Goal: Task Accomplishment & Management: Manage account settings

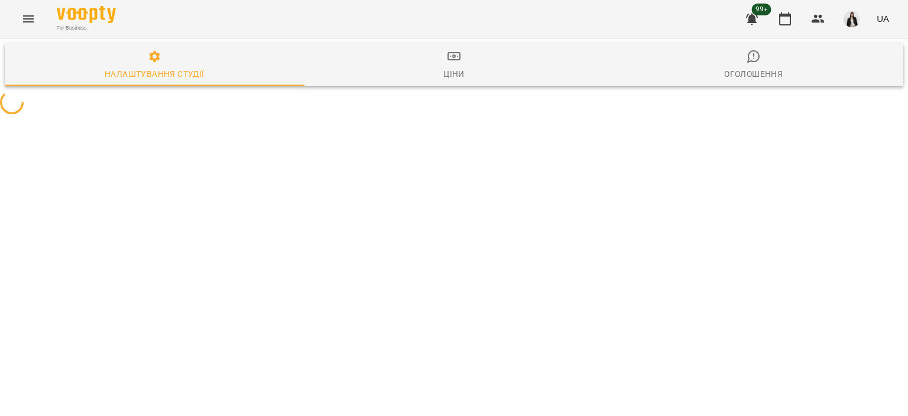
select select "**"
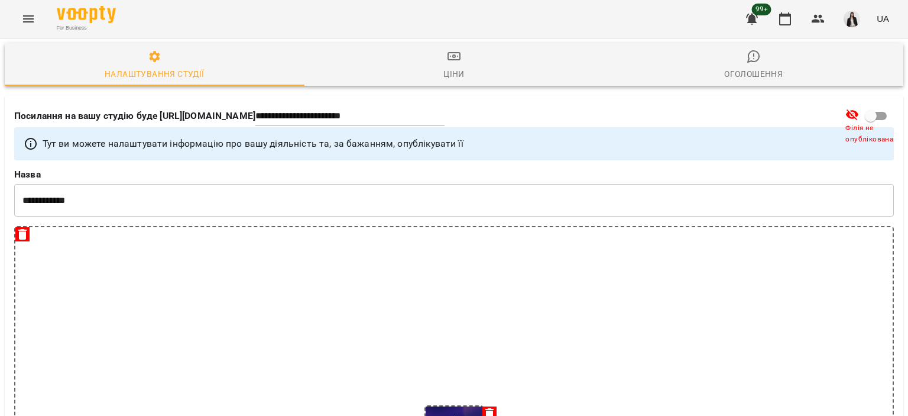
click at [22, 18] on icon "Menu" at bounding box center [28, 19] width 14 height 14
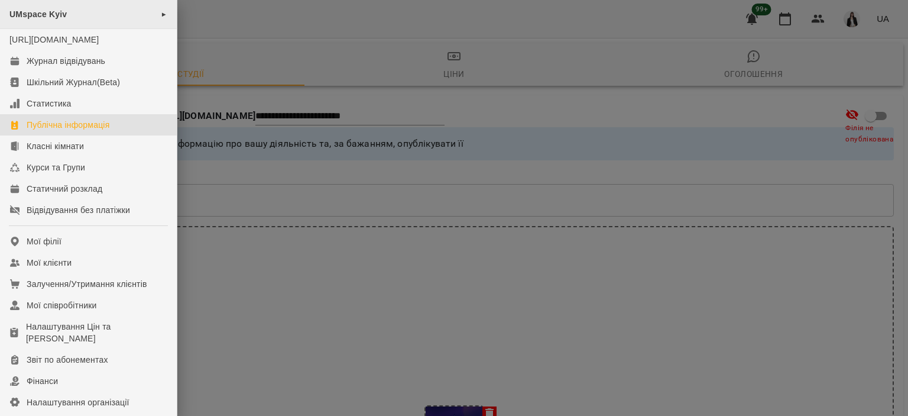
click at [106, 15] on div "UMspace Kyiv ►" at bounding box center [88, 14] width 177 height 29
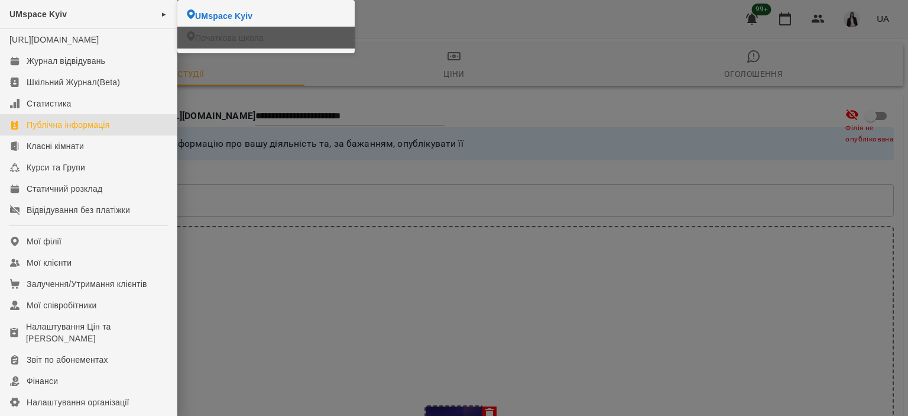
click at [196, 38] on li "Початкова школа" at bounding box center [265, 38] width 177 height 22
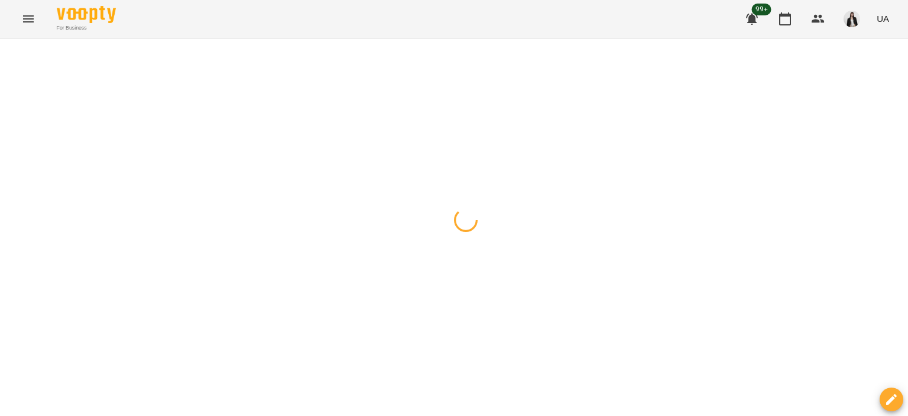
click at [30, 14] on icon "Menu" at bounding box center [28, 19] width 14 height 14
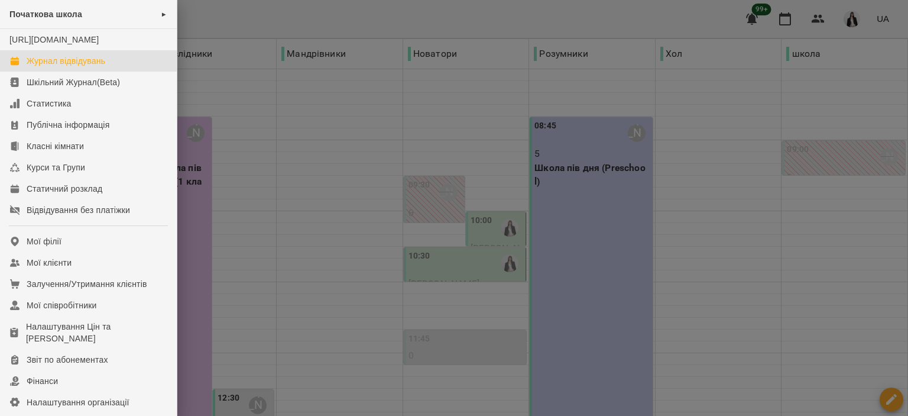
click at [388, 196] on div at bounding box center [454, 208] width 908 height 416
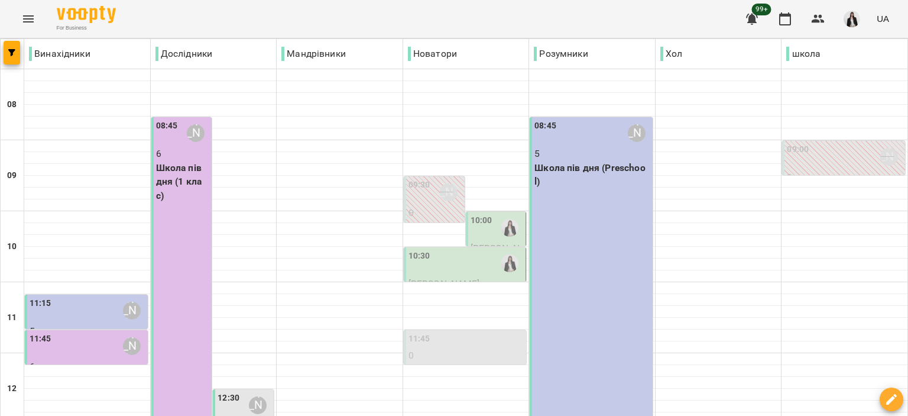
scroll to position [241, 0]
click at [33, 21] on icon "Menu" at bounding box center [28, 19] width 14 height 14
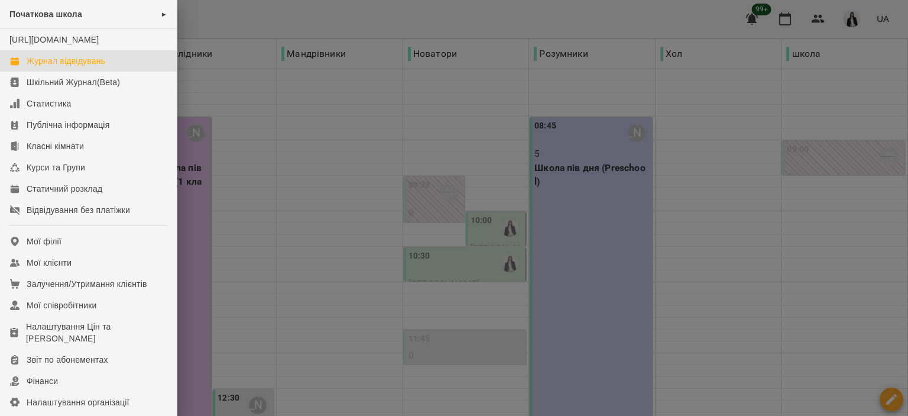
click at [63, 67] on div "Журнал відвідувань" at bounding box center [66, 61] width 79 height 12
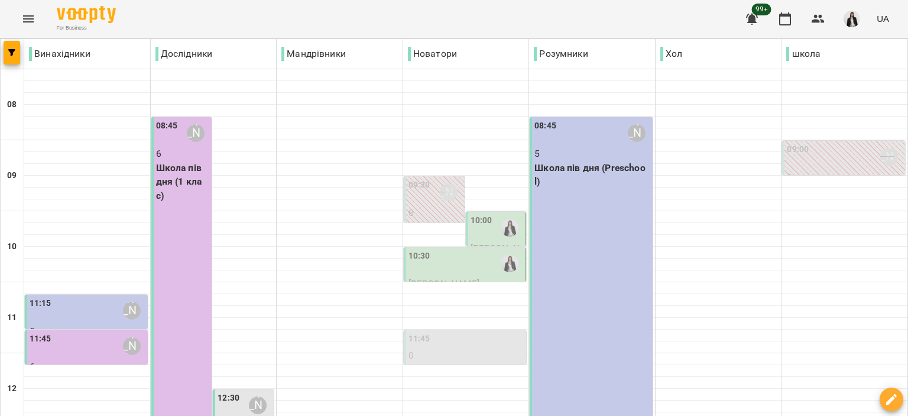
scroll to position [83, 0]
click at [496, 214] on div at bounding box center [509, 227] width 27 height 27
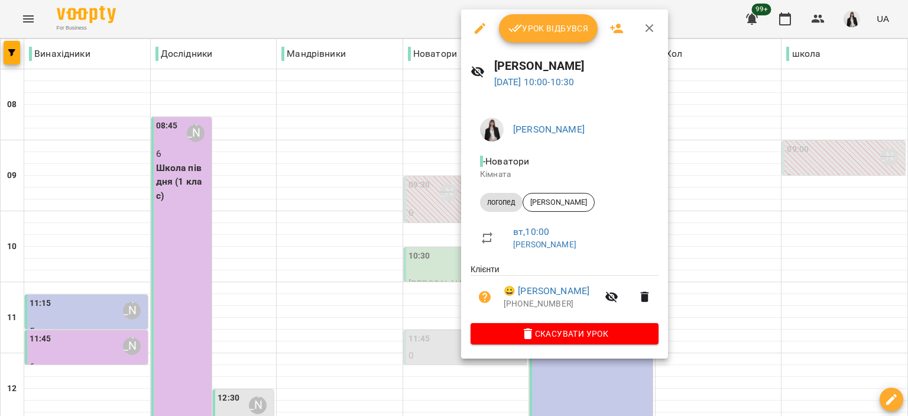
click at [428, 187] on div at bounding box center [454, 208] width 908 height 416
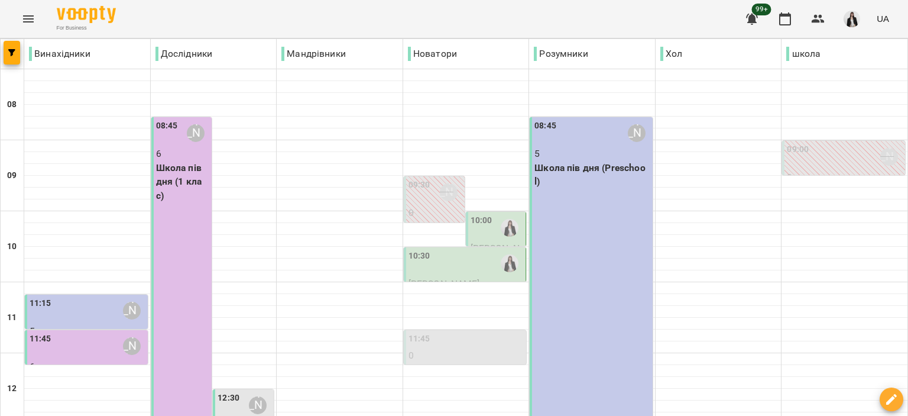
click at [438, 206] on p "0" at bounding box center [436, 213] width 54 height 14
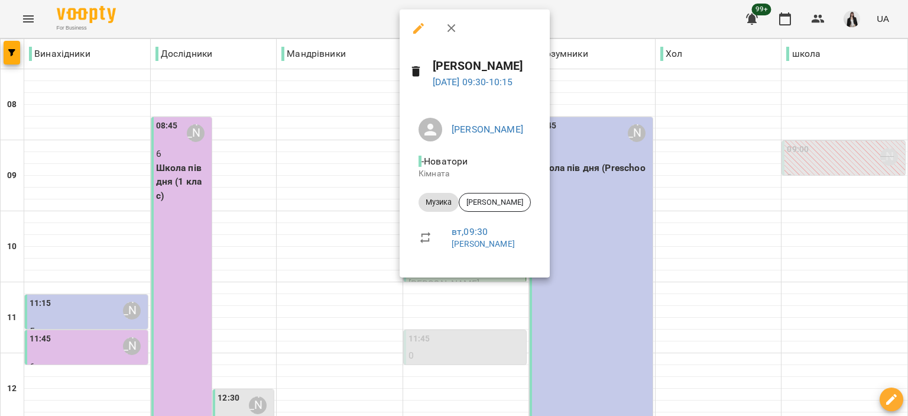
click at [344, 126] on div at bounding box center [454, 208] width 908 height 416
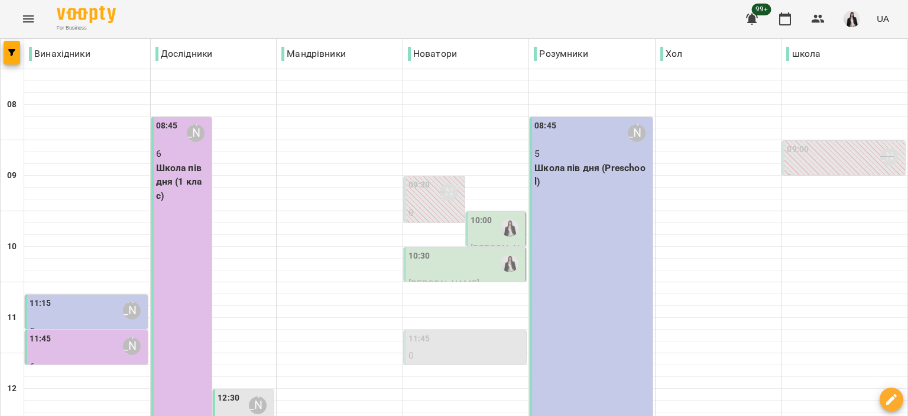
scroll to position [211, 0]
click at [453, 332] on div "11:45" at bounding box center [467, 340] width 116 height 16
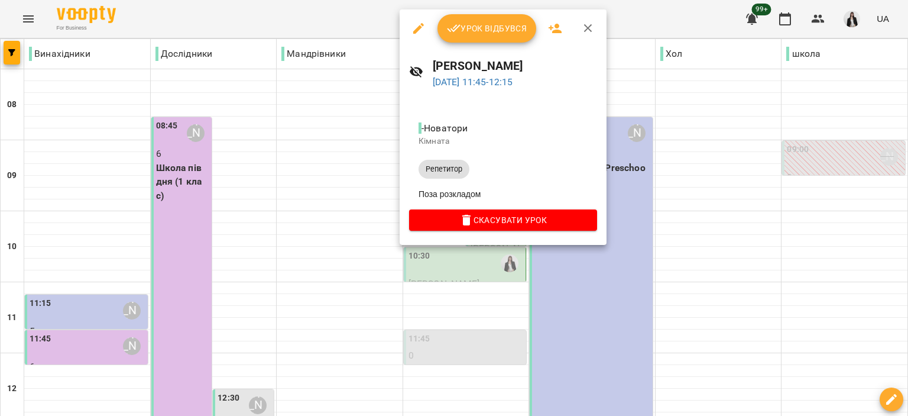
click at [322, 158] on div at bounding box center [454, 208] width 908 height 416
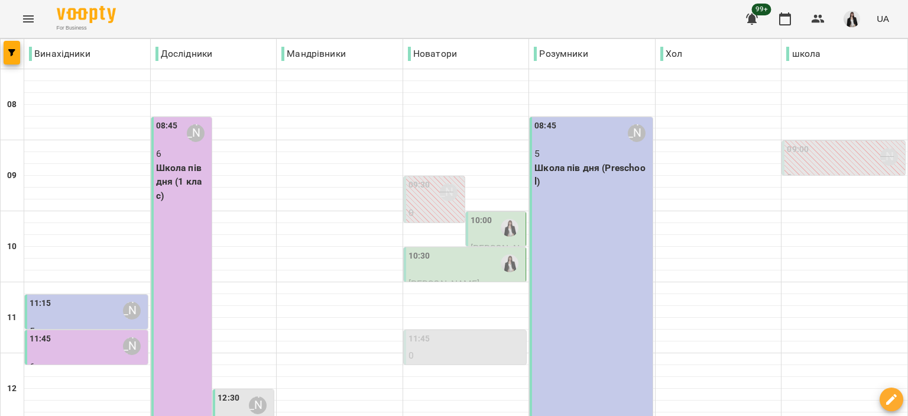
scroll to position [367, 0]
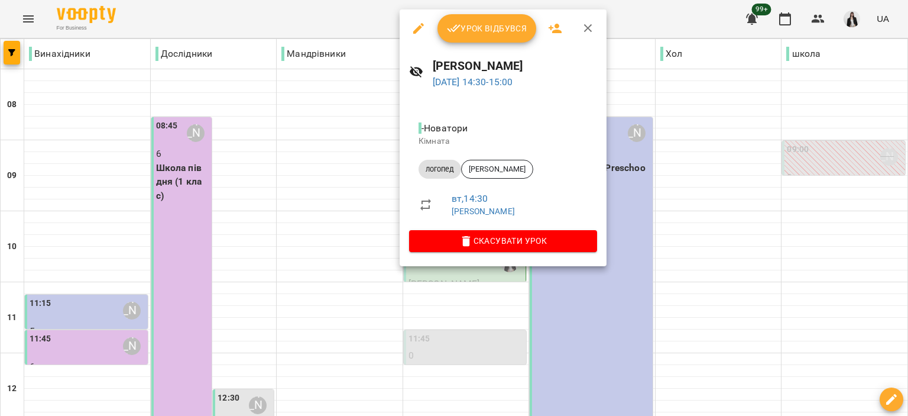
click at [297, 204] on div at bounding box center [454, 208] width 908 height 416
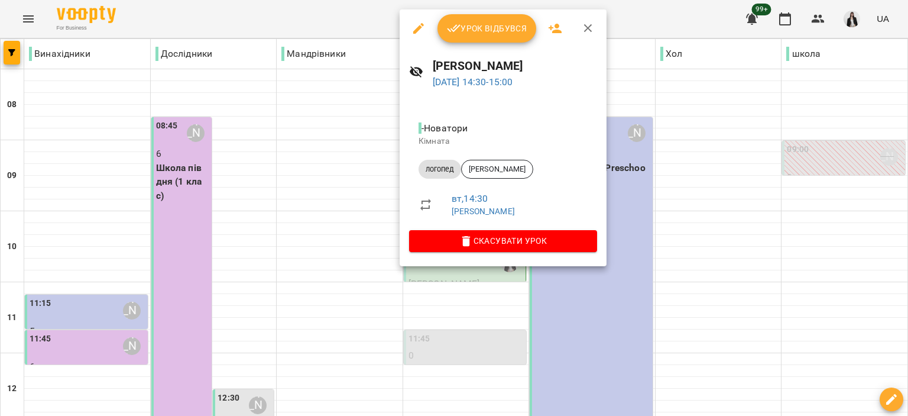
click at [255, 192] on div at bounding box center [454, 208] width 908 height 416
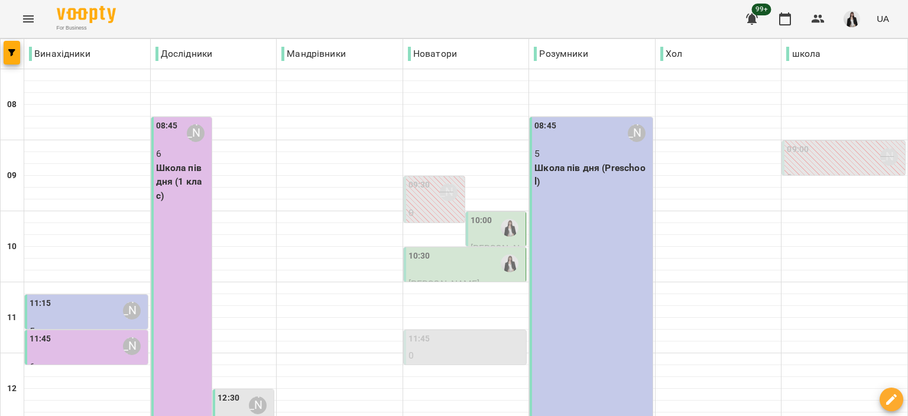
scroll to position [0, 0]
click at [30, 20] on icon "Menu" at bounding box center [28, 19] width 14 height 14
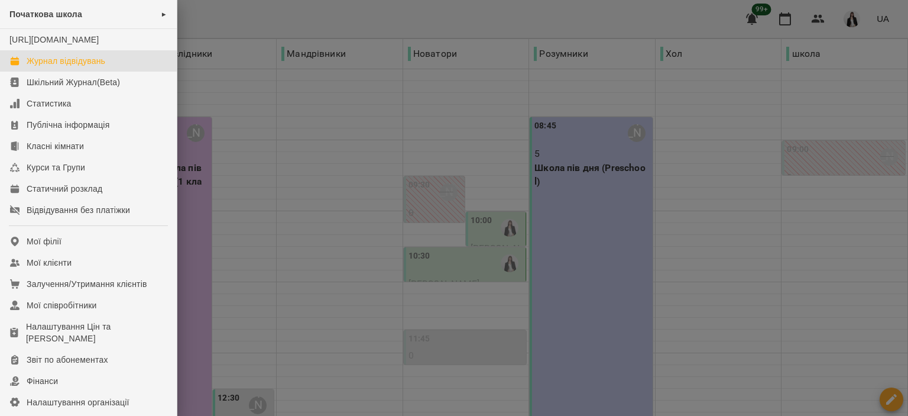
click at [234, 328] on div at bounding box center [454, 208] width 908 height 416
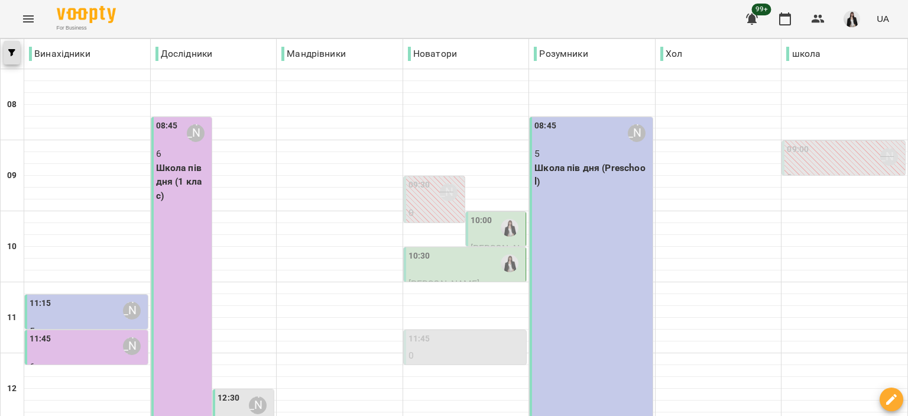
click at [12, 56] on icon "button" at bounding box center [11, 52] width 7 height 7
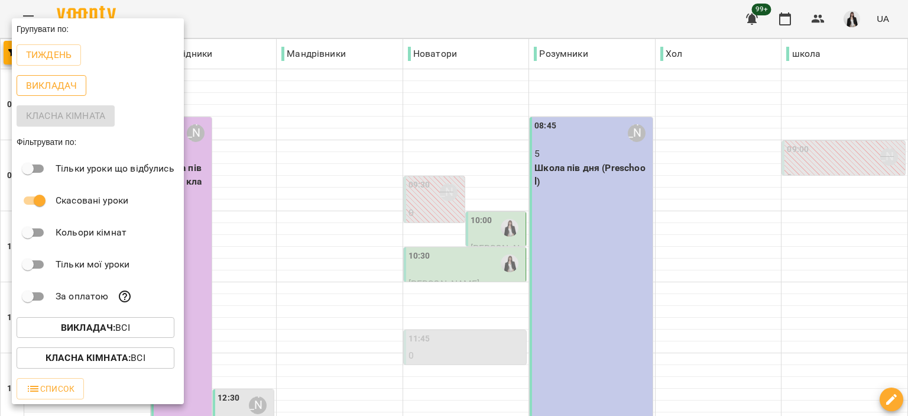
click at [57, 88] on p "Викладач" at bounding box center [51, 86] width 51 height 14
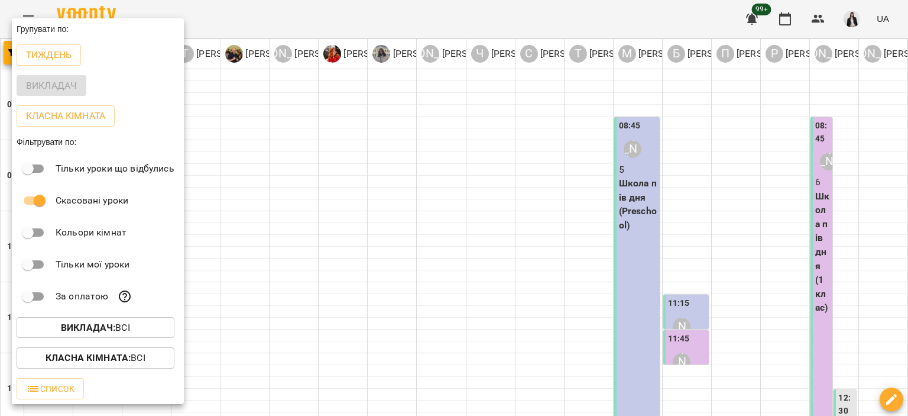
click at [221, 24] on div at bounding box center [454, 208] width 908 height 416
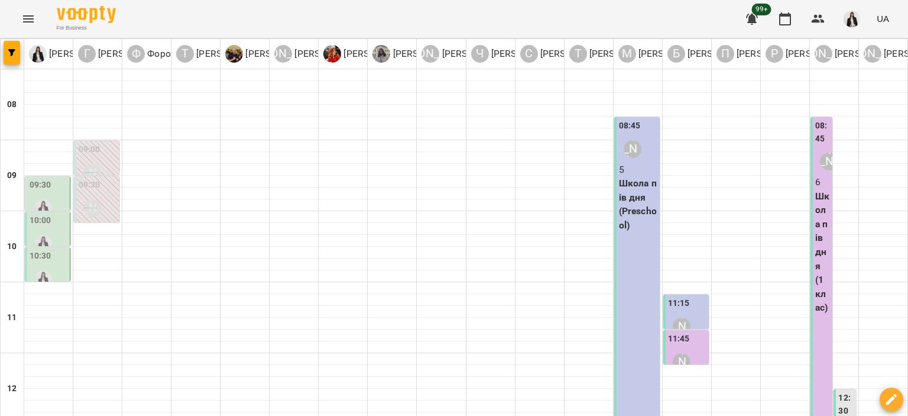
click at [27, 22] on icon "Menu" at bounding box center [28, 18] width 11 height 7
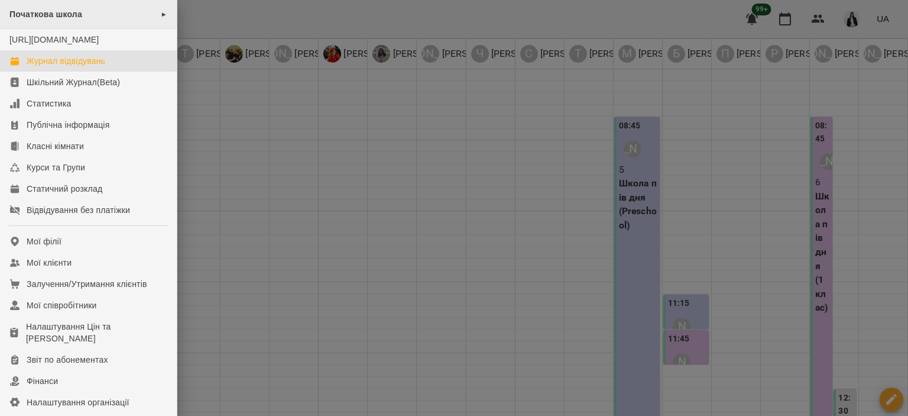
click at [162, 14] on span "►" at bounding box center [164, 13] width 7 height 9
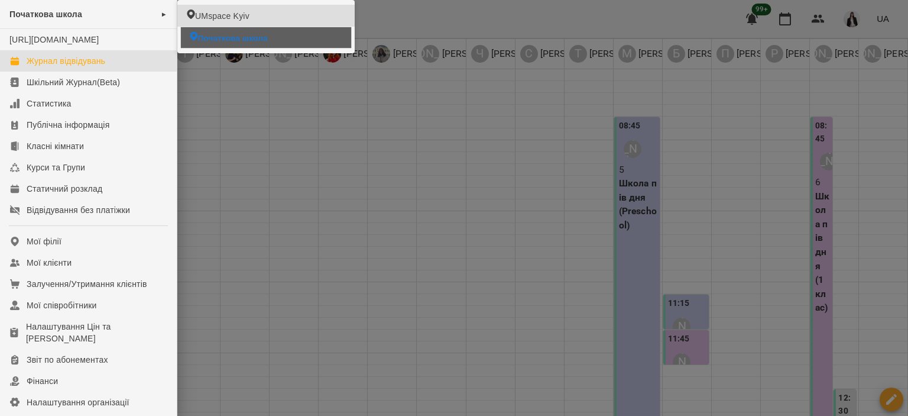
click at [205, 42] on span "Початкова школа" at bounding box center [232, 37] width 70 height 11
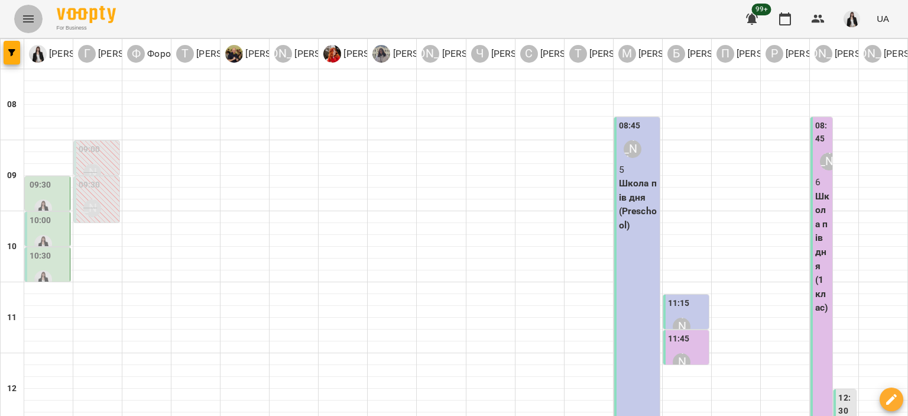
click at [33, 20] on icon "Menu" at bounding box center [28, 19] width 14 height 14
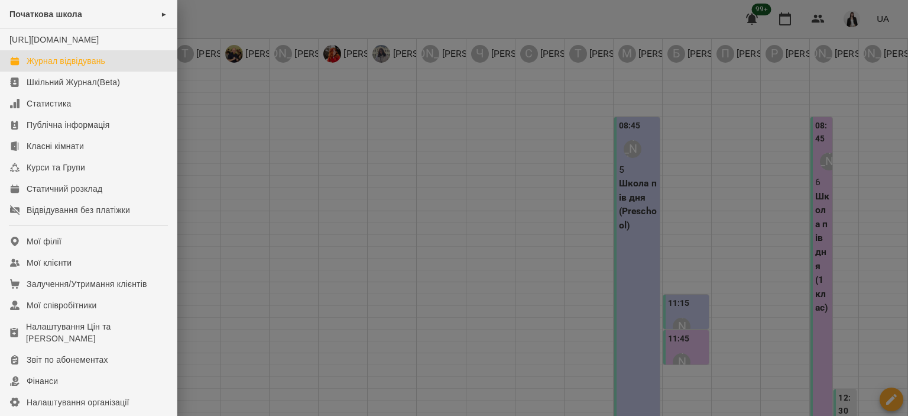
click at [69, 72] on link "Журнал відвідувань" at bounding box center [88, 60] width 177 height 21
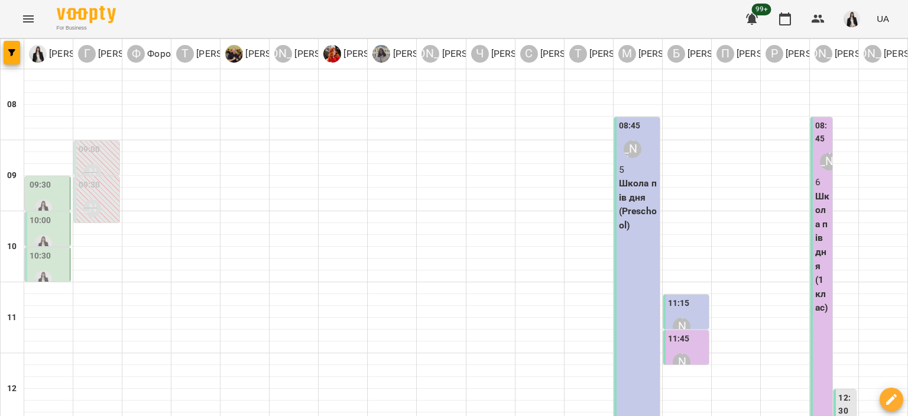
click at [12, 51] on icon "button" at bounding box center [11, 52] width 7 height 7
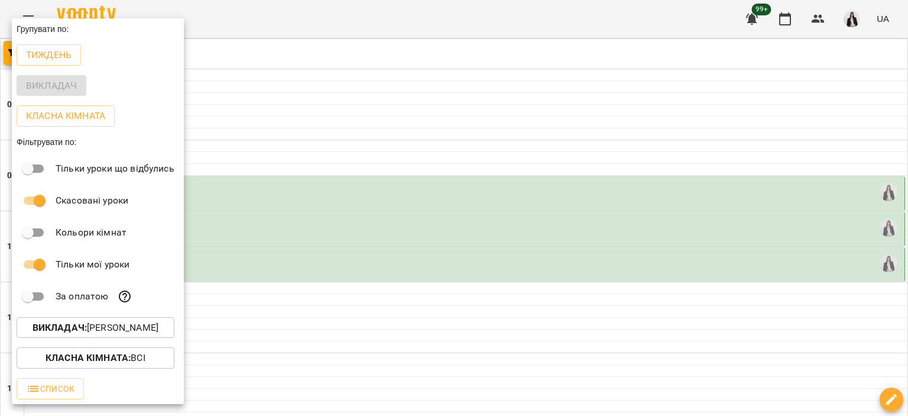
click at [287, 273] on div at bounding box center [454, 208] width 908 height 416
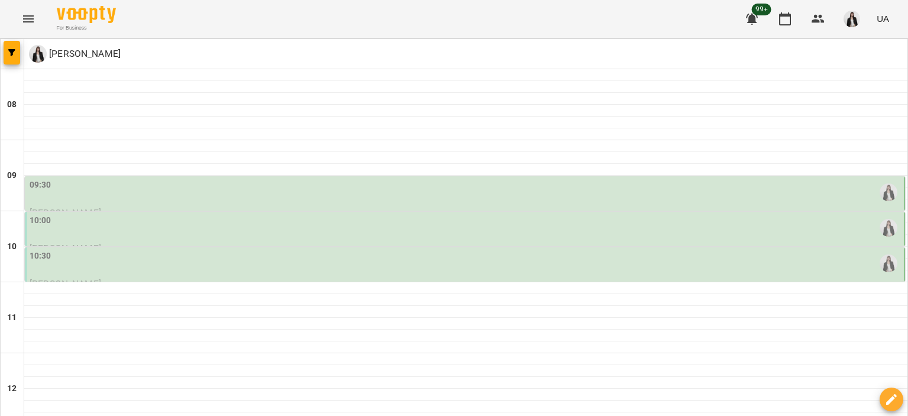
scroll to position [583, 0]
